Goal: Transaction & Acquisition: Purchase product/service

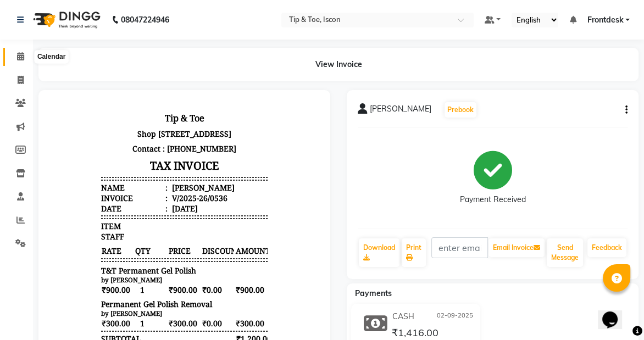
click at [18, 53] on icon at bounding box center [20, 56] width 7 height 8
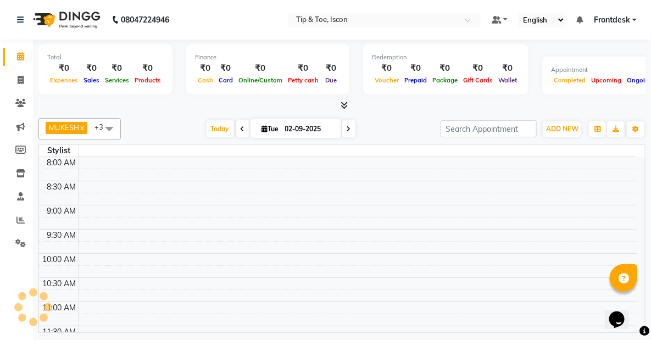
click at [18, 53] on icon at bounding box center [20, 56] width 7 height 8
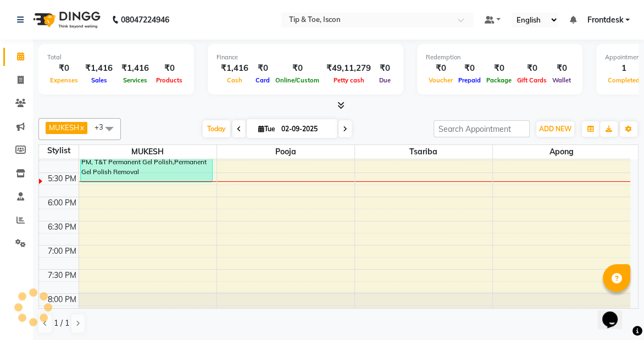
scroll to position [450, 0]
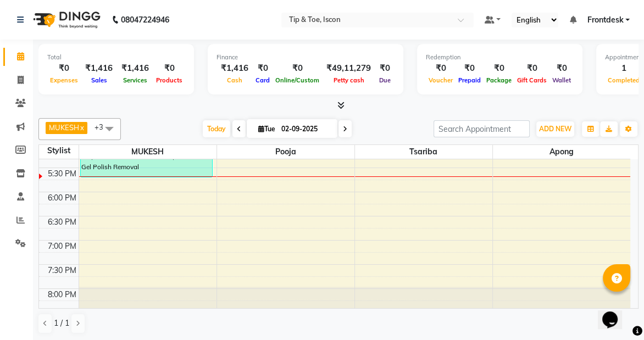
click at [258, 195] on div "8:00 AM 8:30 AM 9:00 AM 9:30 AM 10:00 AM 10:30 AM 11:00 AM 11:30 AM 12:00 PM 12…" at bounding box center [334, 23] width 591 height 628
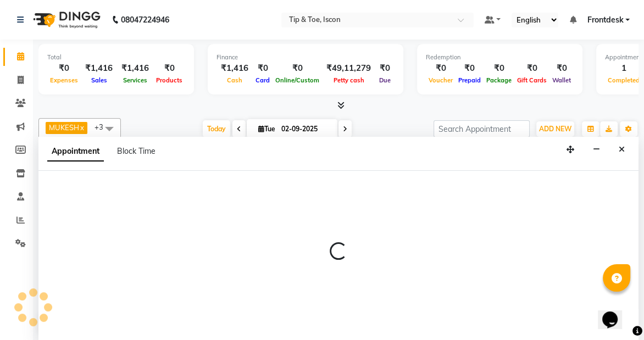
scroll to position [0, 0]
select select "42671"
select select "tentative"
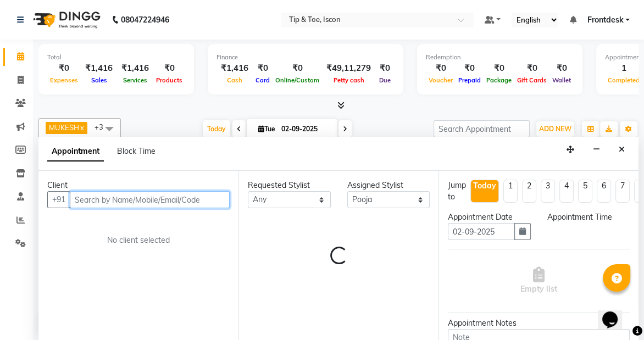
select select "1080"
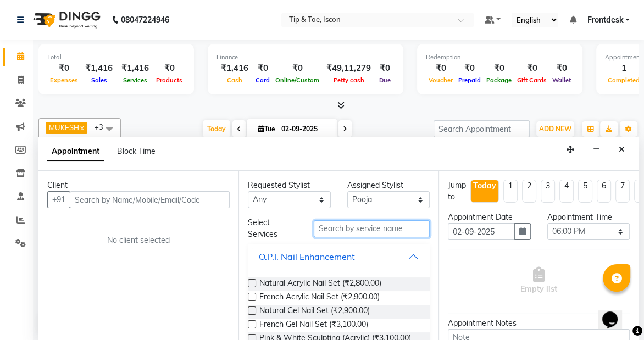
click at [380, 224] on input "text" at bounding box center [372, 228] width 116 height 17
type input "e"
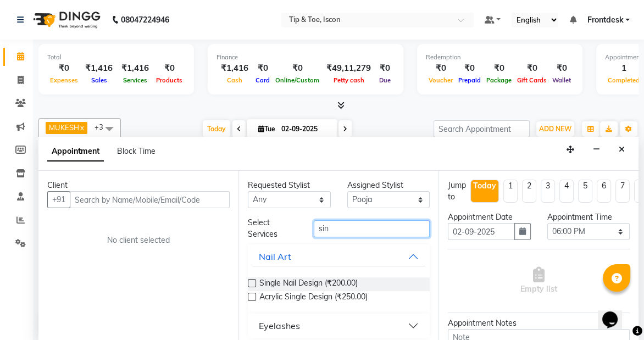
scroll to position [5, 0]
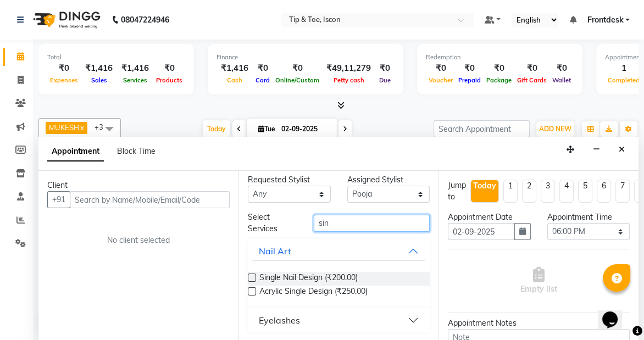
type input "sin"
click at [403, 315] on button "Eyelashes" at bounding box center [338, 320] width 173 height 20
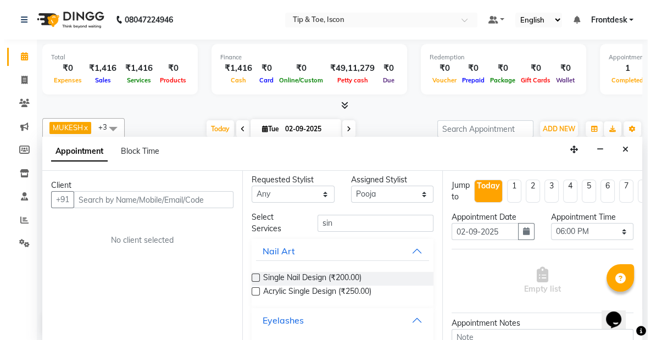
scroll to position [37, 0]
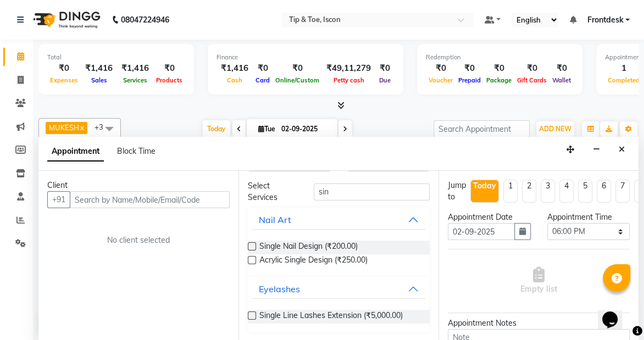
click at [251, 315] on label at bounding box center [252, 315] width 8 height 8
click at [251, 315] on input "checkbox" at bounding box center [251, 316] width 7 height 7
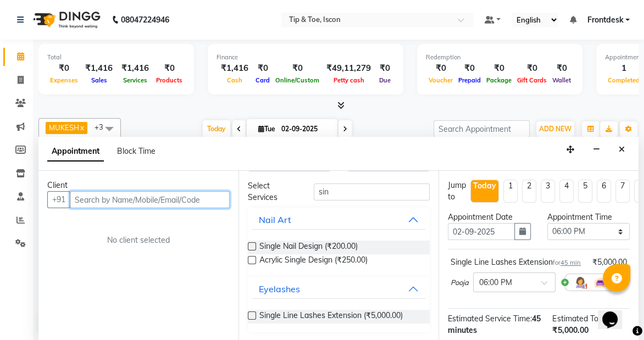
click at [127, 202] on input "text" at bounding box center [150, 199] width 160 height 17
click at [254, 313] on label at bounding box center [252, 315] width 8 height 8
click at [254, 313] on input "checkbox" at bounding box center [251, 316] width 7 height 7
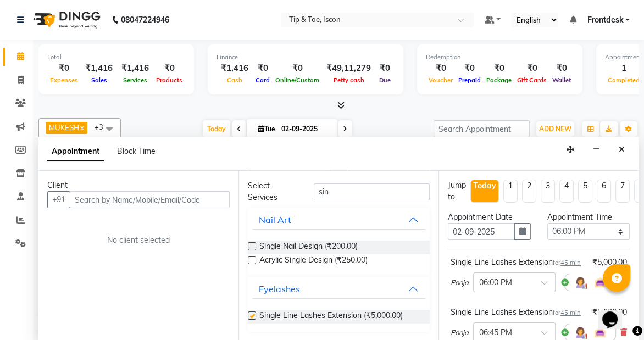
checkbox input "false"
click at [141, 197] on input "text" at bounding box center [150, 199] width 160 height 17
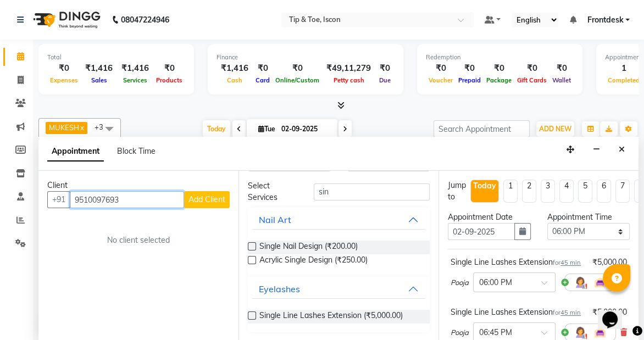
type input "9510097693"
click at [198, 197] on span "Add Client" at bounding box center [206, 199] width 37 height 10
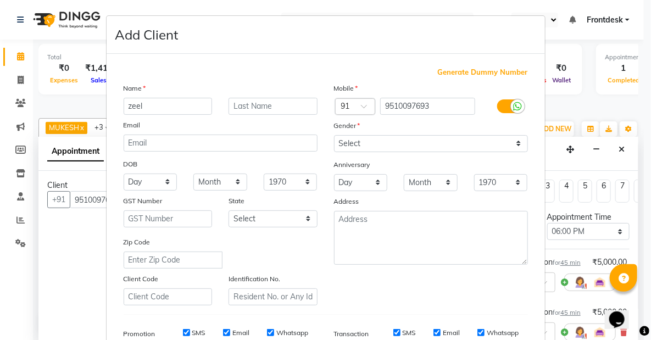
type input "zeel"
click at [372, 147] on select "Select [DEMOGRAPHIC_DATA] [DEMOGRAPHIC_DATA] Other Prefer Not To Say" at bounding box center [431, 143] width 194 height 17
select select "[DEMOGRAPHIC_DATA]"
click at [334, 135] on select "Select [DEMOGRAPHIC_DATA] [DEMOGRAPHIC_DATA] Other Prefer Not To Say" at bounding box center [431, 143] width 194 height 17
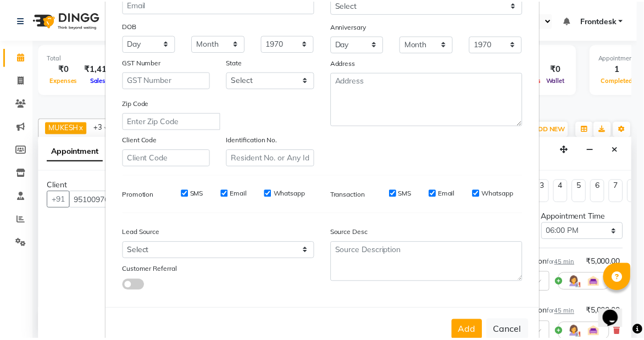
scroll to position [170, 0]
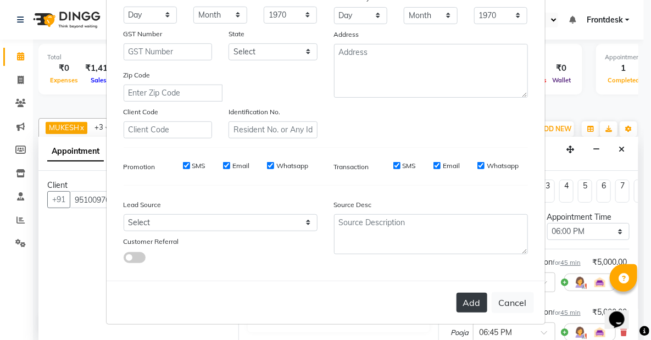
click at [468, 307] on button "Add" at bounding box center [472, 303] width 31 height 20
select select
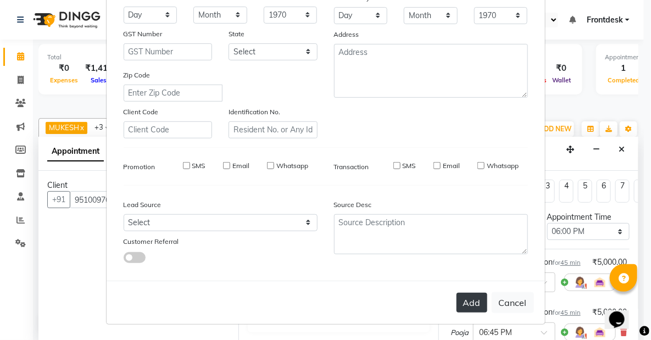
select select
checkbox input "false"
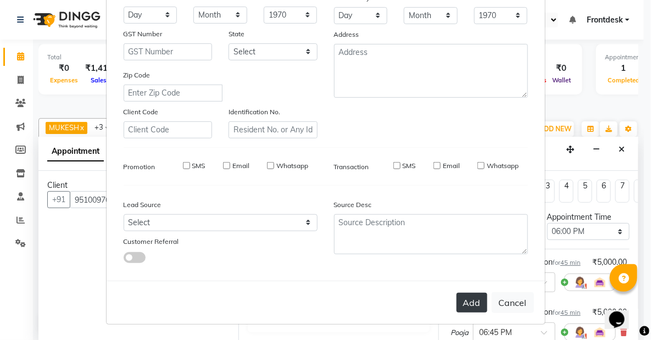
checkbox input "false"
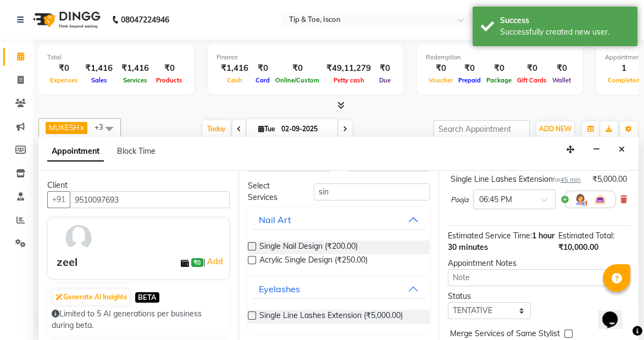
scroll to position [220, 0]
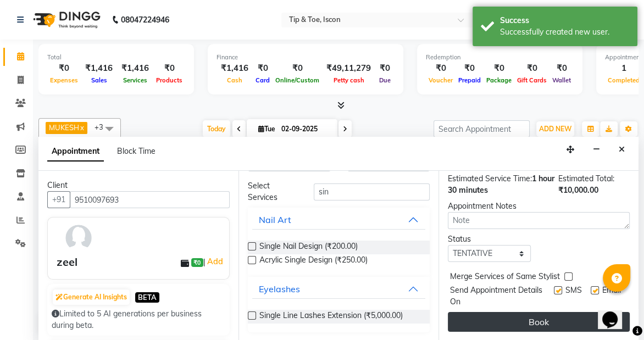
click at [571, 320] on button "Book" at bounding box center [539, 322] width 182 height 20
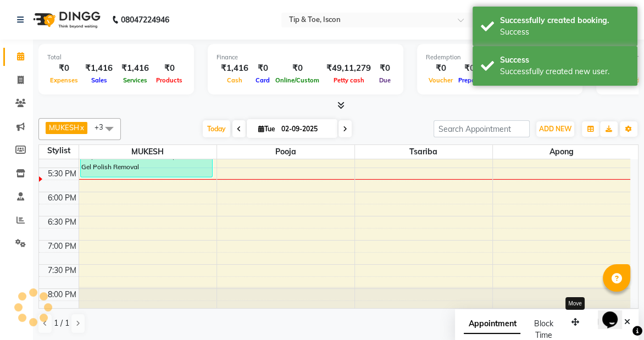
scroll to position [0, 0]
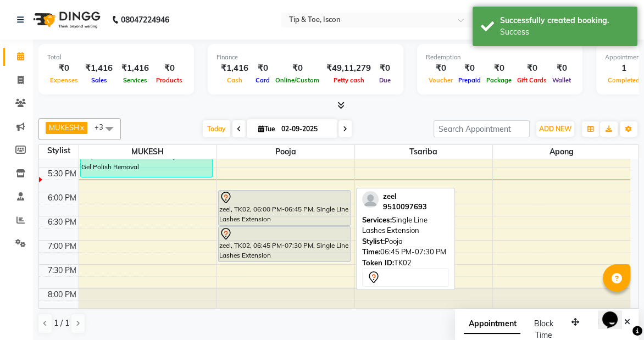
click at [300, 229] on div at bounding box center [284, 233] width 131 height 13
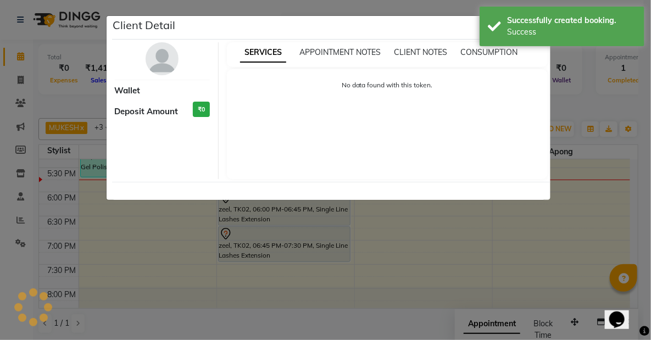
select select "7"
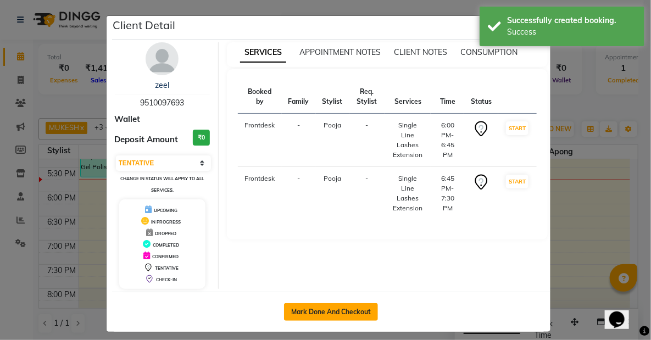
click at [344, 313] on button "Mark Done And Checkout" at bounding box center [331, 312] width 94 height 18
select select "service"
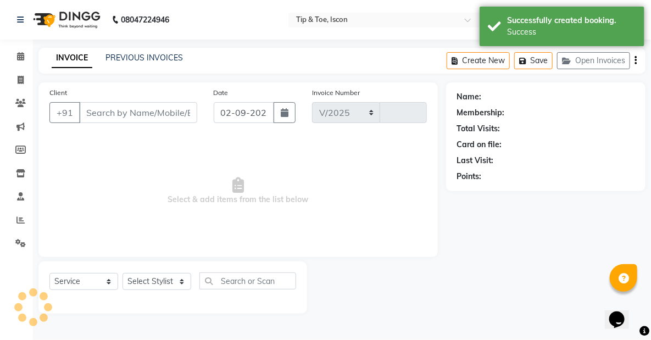
select select "5988"
type input "0537"
type input "9510097693"
select select "42671"
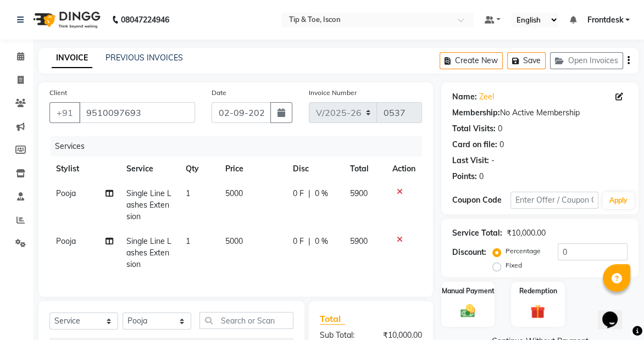
click at [247, 193] on td "5000" at bounding box center [253, 205] width 68 height 48
select select "42671"
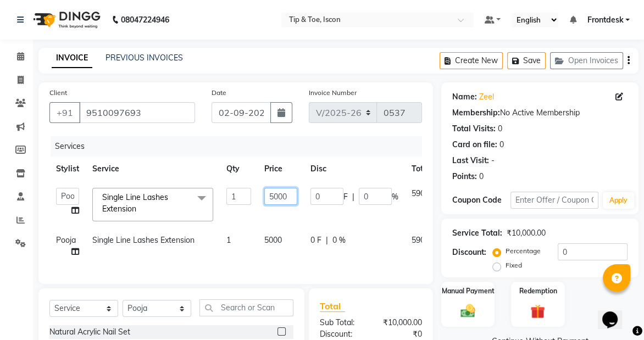
click at [291, 197] on input "5000" at bounding box center [280, 196] width 33 height 17
type input "5"
type input "3000"
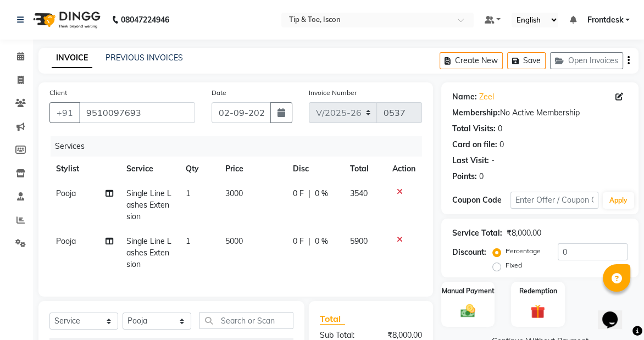
click at [280, 242] on td "5000" at bounding box center [253, 253] width 68 height 48
select select "42671"
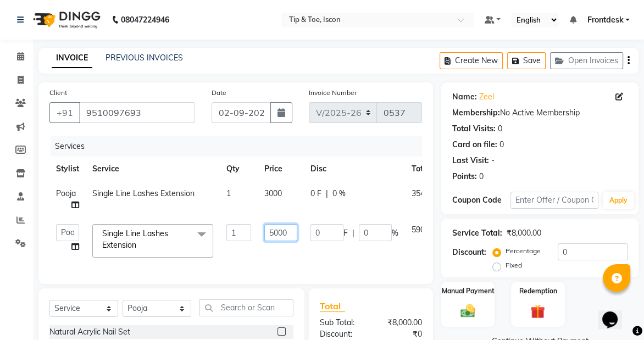
click at [290, 236] on input "5000" at bounding box center [280, 232] width 33 height 17
type input "5"
type input "3000"
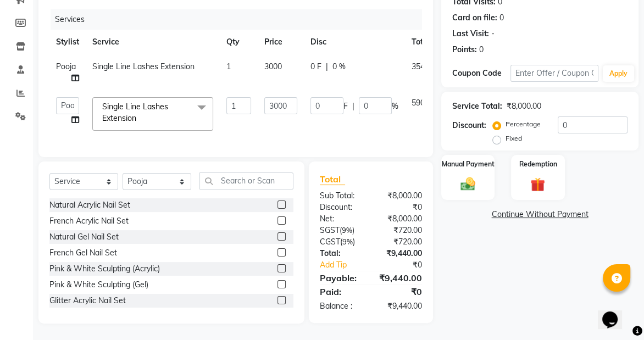
click at [494, 296] on div "Name: [PERSON_NAME] Membership: No Active Membership Total Visits: 0 Card on fi…" at bounding box center [543, 140] width 205 height 368
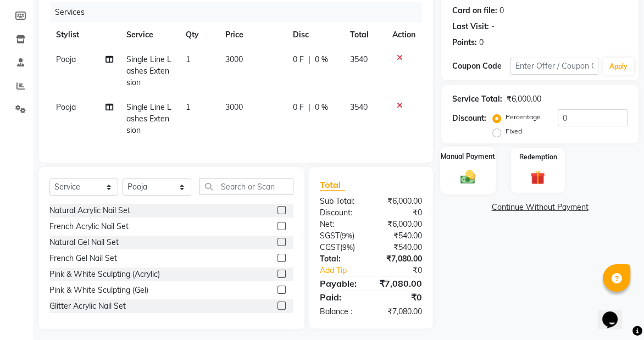
click at [490, 173] on div "Manual Payment" at bounding box center [467, 170] width 55 height 47
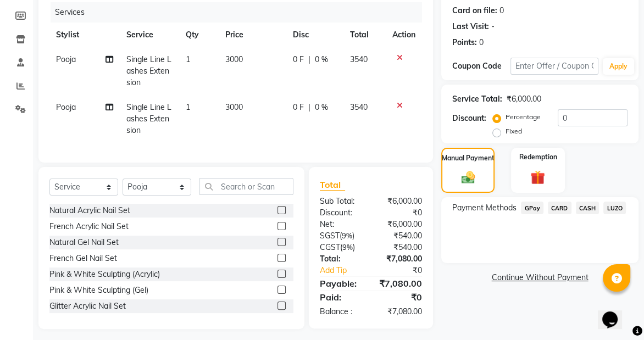
click at [584, 207] on span "CASH" at bounding box center [588, 208] width 24 height 13
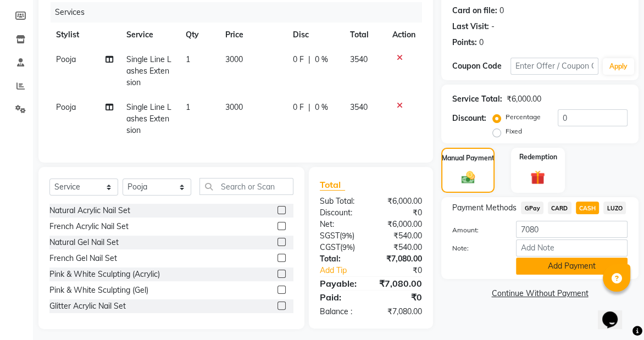
click at [541, 269] on button "Add Payment" at bounding box center [572, 266] width 112 height 17
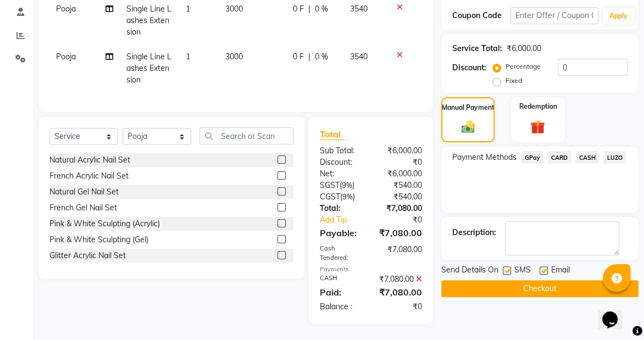
scroll to position [204, 0]
click at [580, 280] on button "Checkout" at bounding box center [539, 288] width 197 height 17
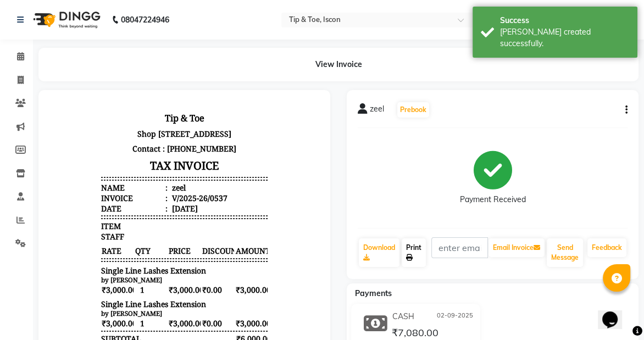
click at [412, 252] on link "Print" at bounding box center [414, 252] width 24 height 29
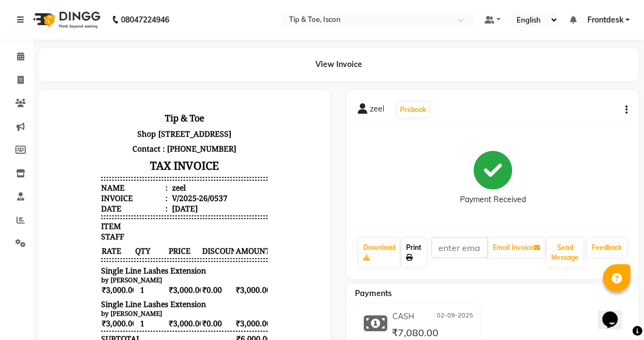
click at [409, 257] on icon at bounding box center [409, 257] width 7 height 7
click at [18, 52] on icon at bounding box center [20, 56] width 7 height 8
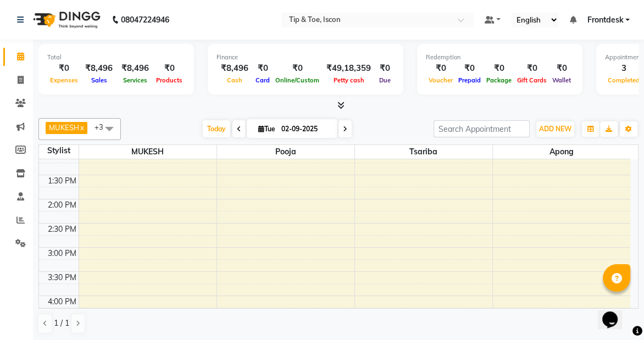
scroll to position [477, 0]
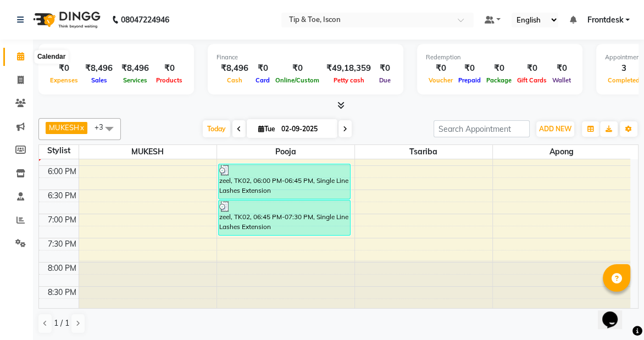
click at [18, 56] on icon at bounding box center [20, 56] width 7 height 8
click at [22, 77] on icon at bounding box center [21, 80] width 6 height 8
select select "service"
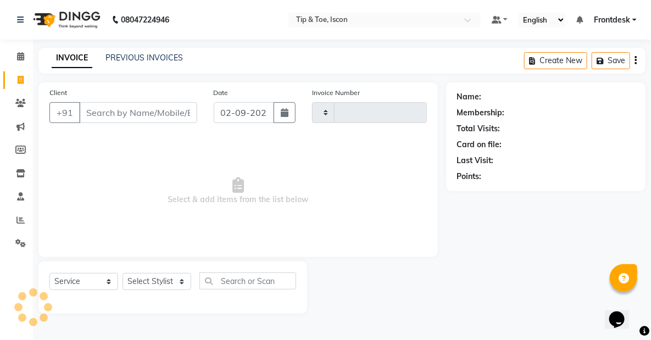
type input "0538"
select select "5988"
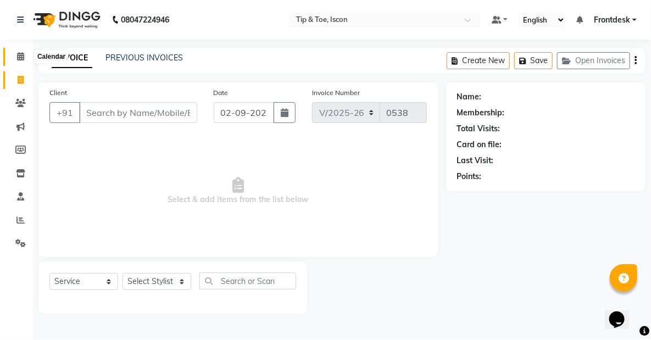
click at [24, 55] on icon at bounding box center [20, 56] width 7 height 8
